Goal: Task Accomplishment & Management: Manage account settings

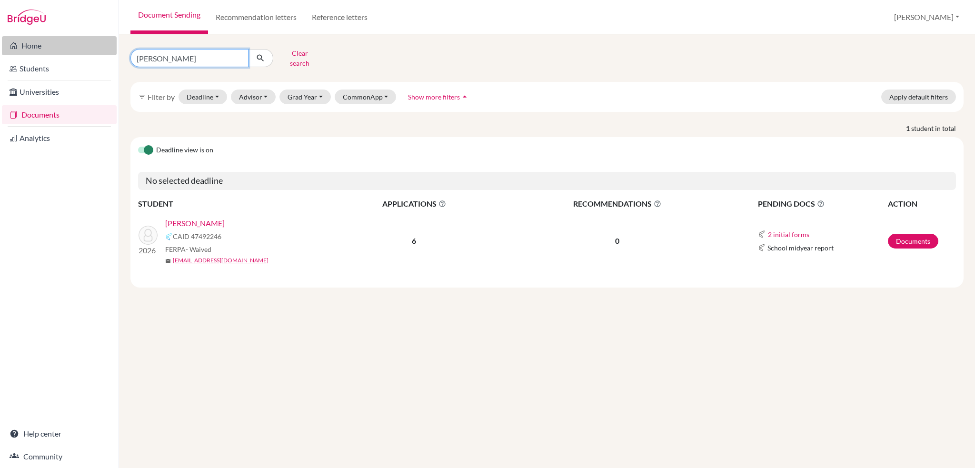
drag, startPoint x: 158, startPoint y: 59, endPoint x: 84, endPoint y: 53, distance: 74.5
click at [84, 53] on div "Home Students Universities Documents Analytics Help center Community Document S…" at bounding box center [487, 234] width 975 height 468
type input "ELI"
click button "submit" at bounding box center [260, 58] width 25 height 18
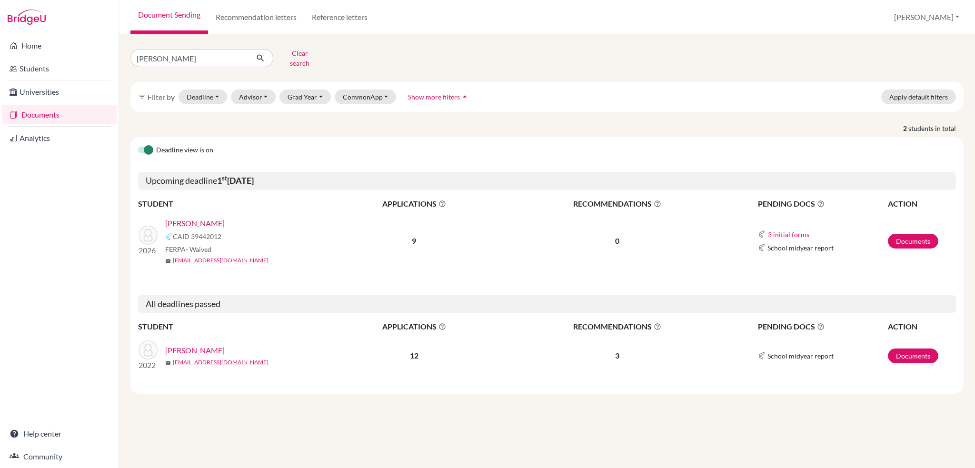
click at [175, 218] on link "[PERSON_NAME]" at bounding box center [194, 223] width 59 height 11
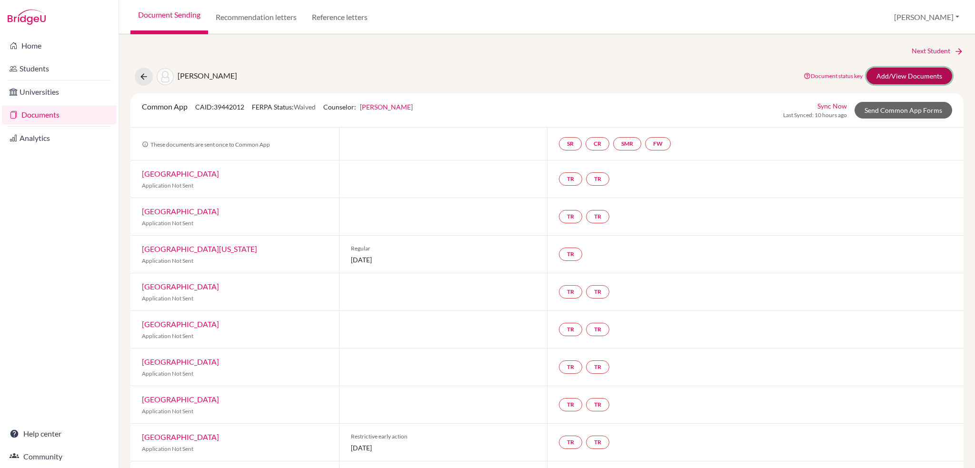
click at [894, 73] on link "Add/View Documents" at bounding box center [909, 76] width 86 height 17
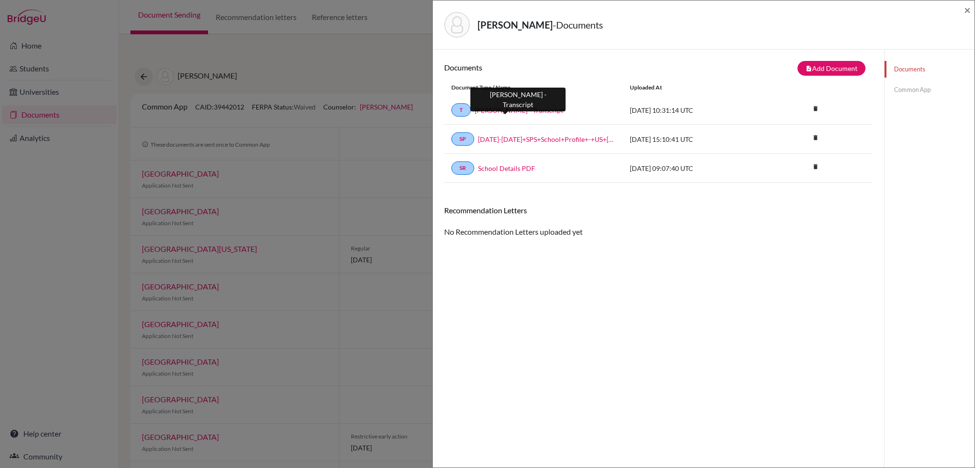
click at [517, 106] on link "[PERSON_NAME] - Transcript" at bounding box center [519, 110] width 89 height 10
click at [284, 64] on div "[PERSON_NAME] - Documents × Documents note_add Add Document Document type Chang…" at bounding box center [487, 234] width 975 height 468
